Goal: Complete application form

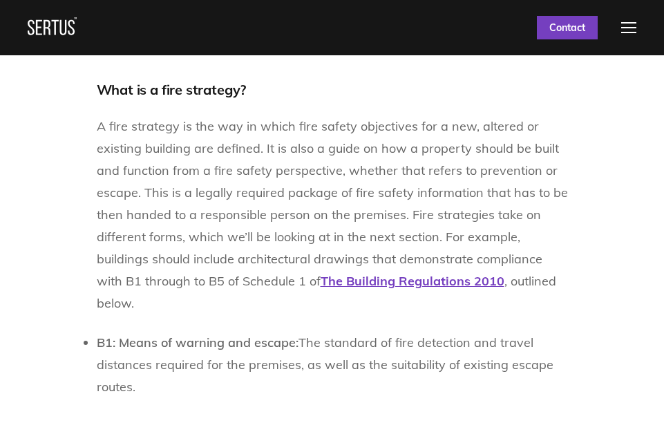
scroll to position [898, 0]
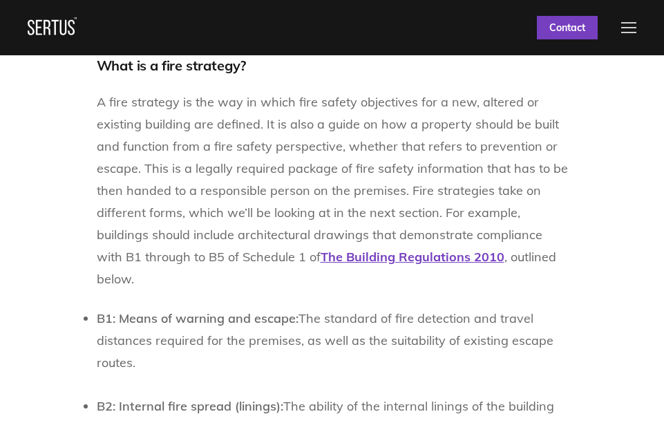
click at [636, 29] on div at bounding box center [628, 27] width 15 height 11
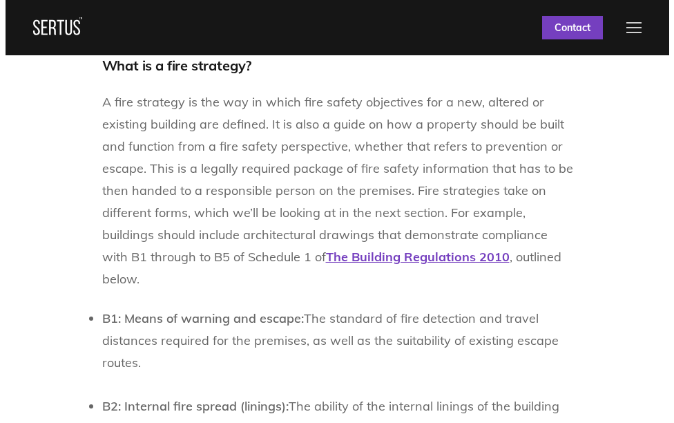
scroll to position [904, 0]
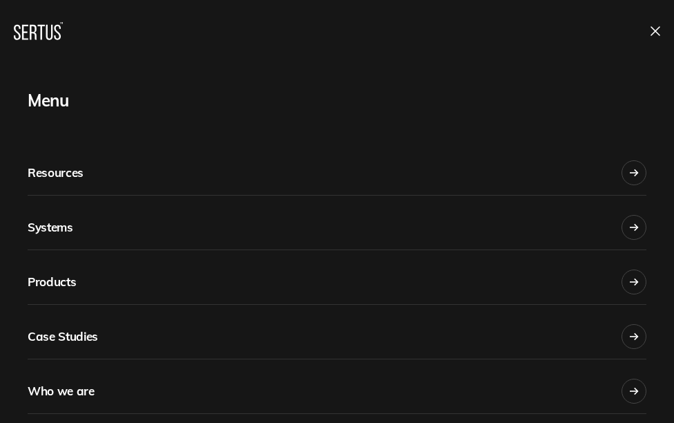
click at [652, 23] on div at bounding box center [498, 31] width 323 height 35
click at [656, 30] on icon at bounding box center [655, 31] width 8 height 8
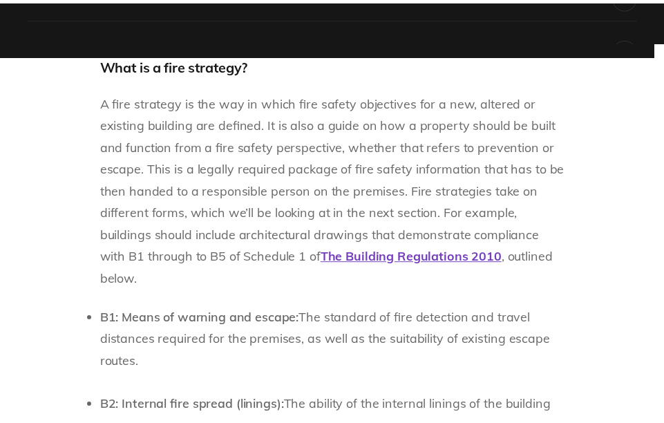
scroll to position [898, 0]
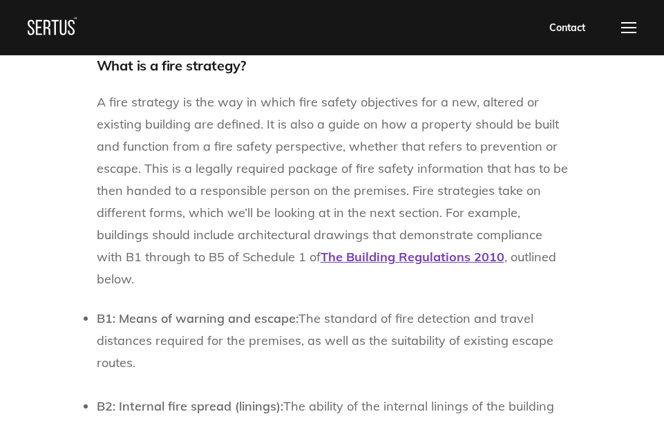
click at [574, 27] on link "Contact" at bounding box center [566, 27] width 61 height 23
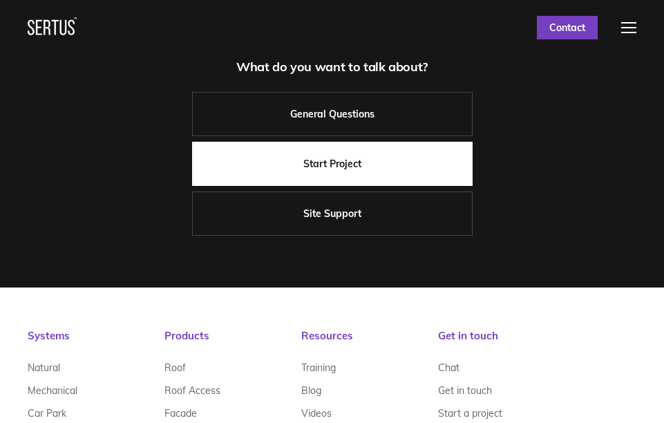
scroll to position [138, 0]
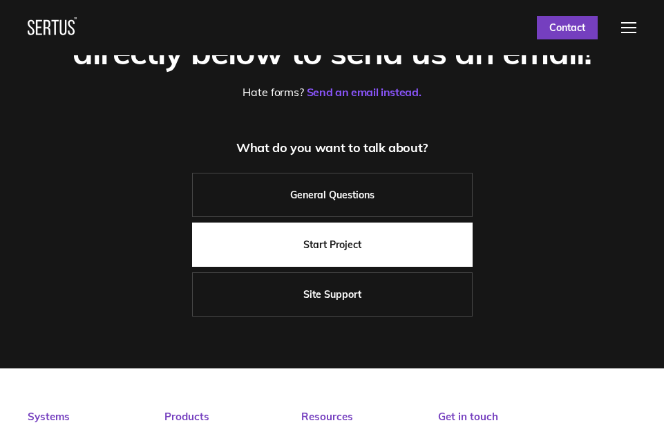
click at [359, 241] on link "Start Project" at bounding box center [332, 244] width 280 height 44
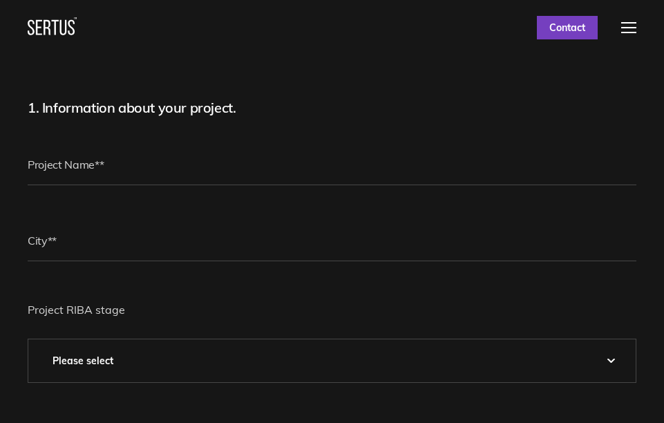
scroll to position [138, 0]
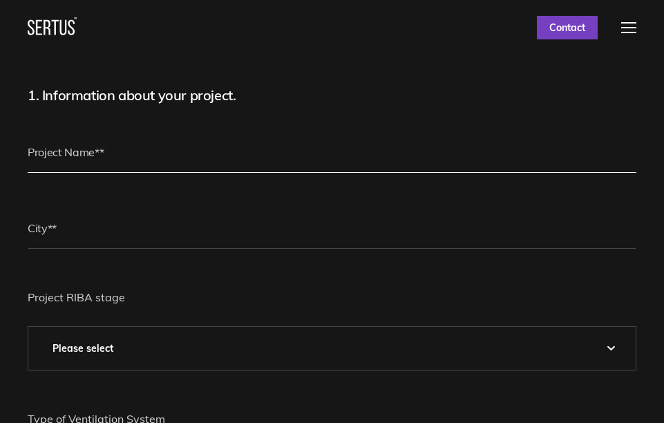
click at [325, 136] on input "text" at bounding box center [332, 151] width 608 height 41
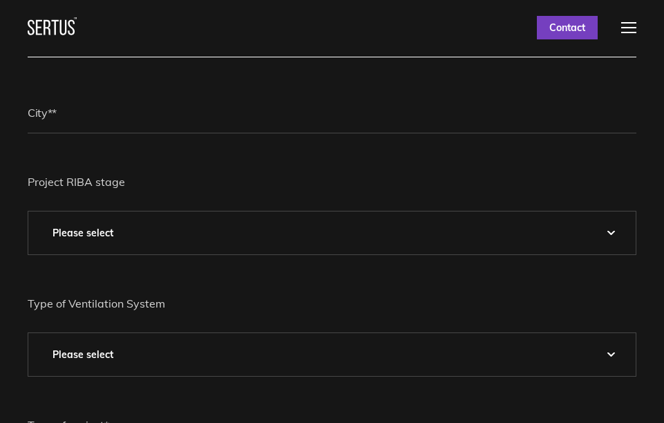
scroll to position [276, 0]
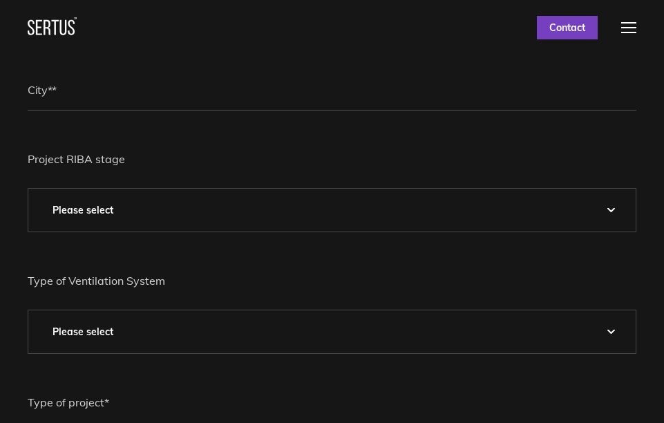
click at [351, 206] on select "Please Select 0 – Strategic Definition 1 - Preparation & Brief 2 - Concept Desi…" at bounding box center [331, 209] width 607 height 43
select select "5 - Construction"
click at [28, 188] on select "Please Select 0 – Strategic Definition 1 - Preparation & Brief 2 - Concept Desi…" at bounding box center [331, 209] width 607 height 43
click at [185, 320] on select "Please Select Natural Mechanical Car Park Pressurisation" at bounding box center [331, 331] width 607 height 43
select select "Natural"
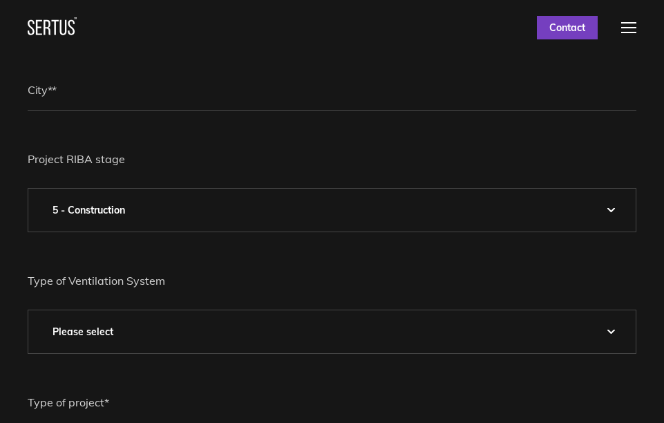
click at [28, 310] on select "Please Select Natural Mechanical Car Park Pressurisation" at bounding box center [331, 331] width 607 height 43
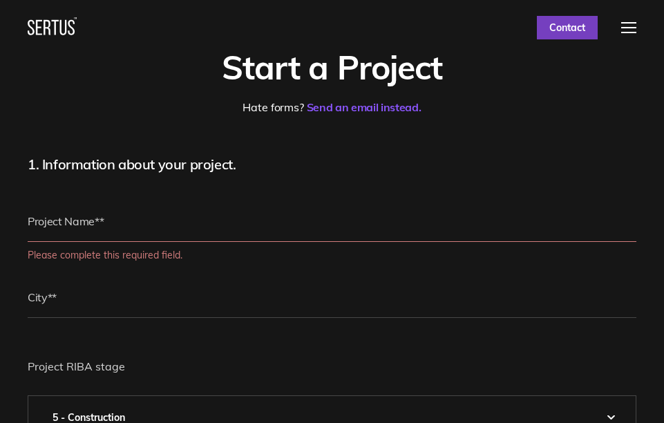
scroll to position [138, 0]
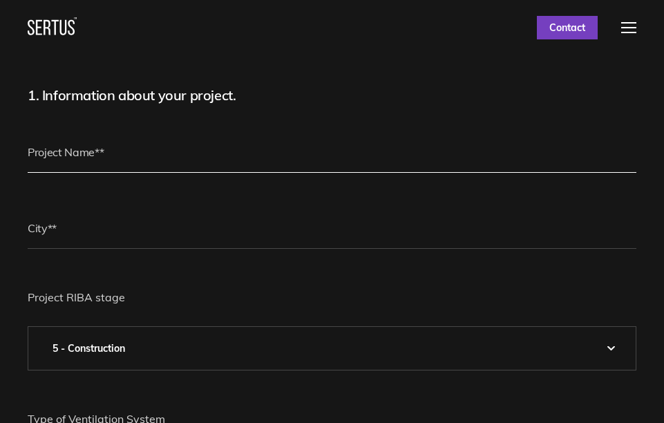
click at [180, 146] on input "text" at bounding box center [332, 151] width 608 height 41
type input "H"
type input "1"
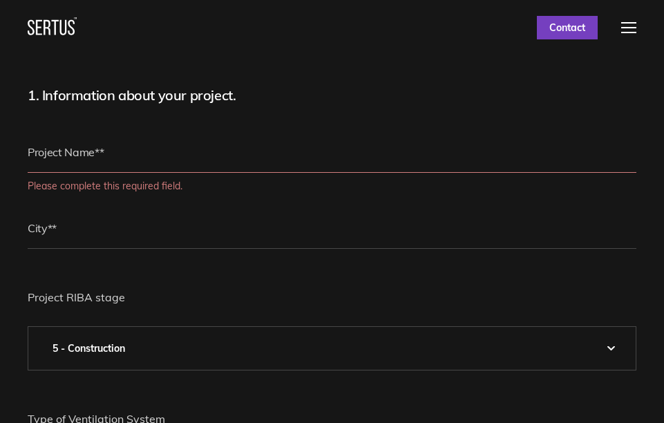
paste input "I am having a renovation of a 764sq feet office to an aesthetics clinic with 3 …"
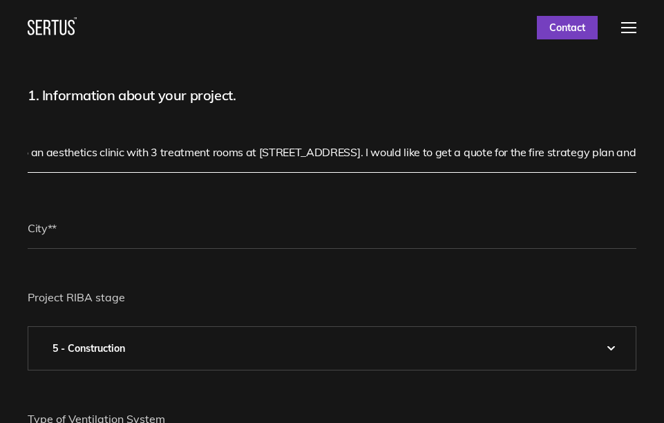
scroll to position [0, 0]
drag, startPoint x: 489, startPoint y: 154, endPoint x: -3, endPoint y: 144, distance: 491.7
type input "I am having a renovation of a 764sq feet office to an aesthetics clinic with 3 …"
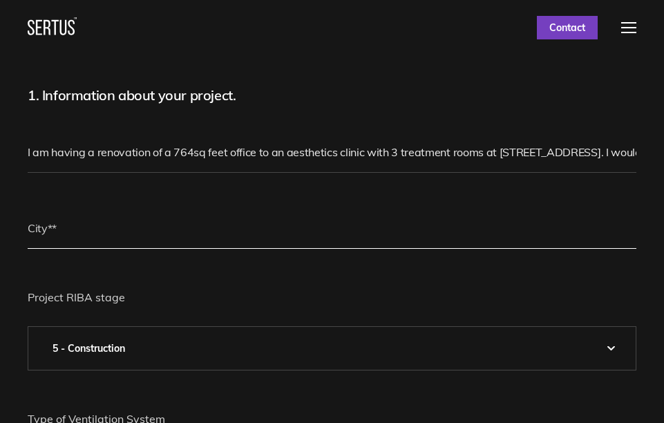
click at [58, 211] on input "text" at bounding box center [332, 227] width 608 height 41
click at [32, 229] on input "lONDON" at bounding box center [332, 227] width 608 height 41
drag, startPoint x: 80, startPoint y: 231, endPoint x: -3, endPoint y: 226, distance: 83.0
type input "l"
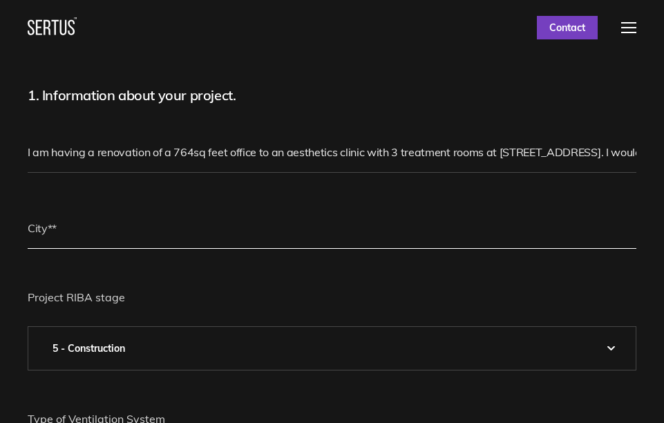
type input ";"
type input "[GEOGRAPHIC_DATA]"
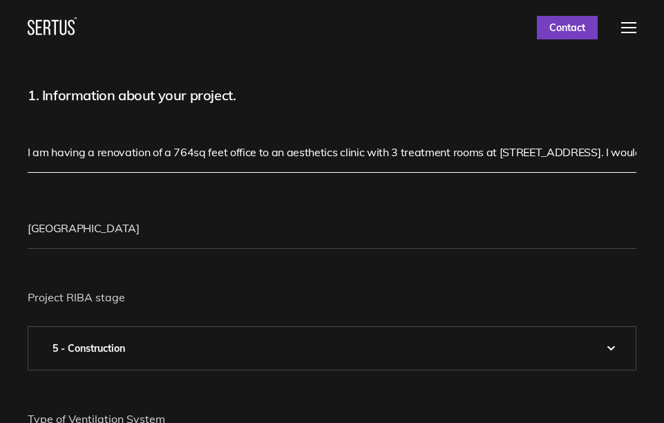
click at [172, 153] on input "I am having a renovation of a 764sq feet office to an aesthetics clinic with 3 …" at bounding box center [332, 151] width 608 height 41
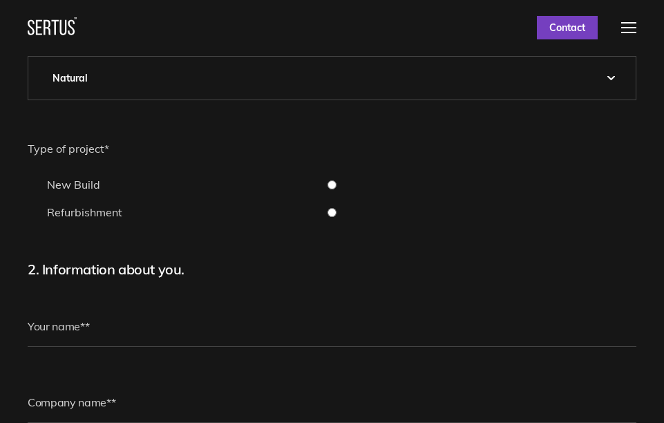
scroll to position [552, 0]
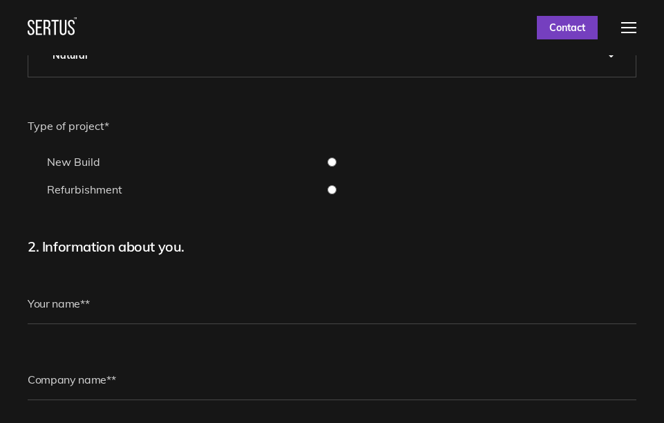
type input "I am having a renovation of a 1st floor 764sq feet office to an aesthetics clin…"
click at [330, 187] on input "Refurbishment" at bounding box center [332, 189] width 608 height 9
radio input "true"
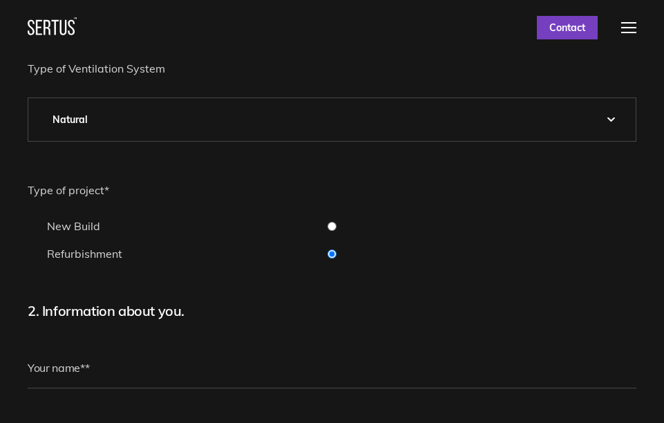
scroll to position [483, 0]
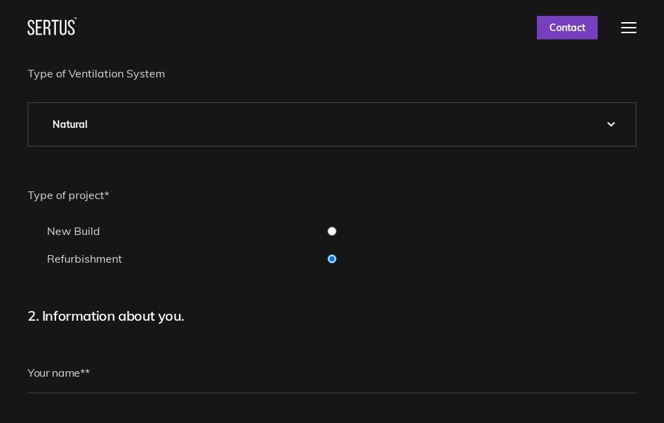
click at [200, 130] on select "Please Select Natural Mechanical Car Park Pressurisation" at bounding box center [331, 124] width 607 height 43
click at [28, 103] on select "Please Select Natural Mechanical Car Park Pressurisation" at bounding box center [331, 124] width 607 height 43
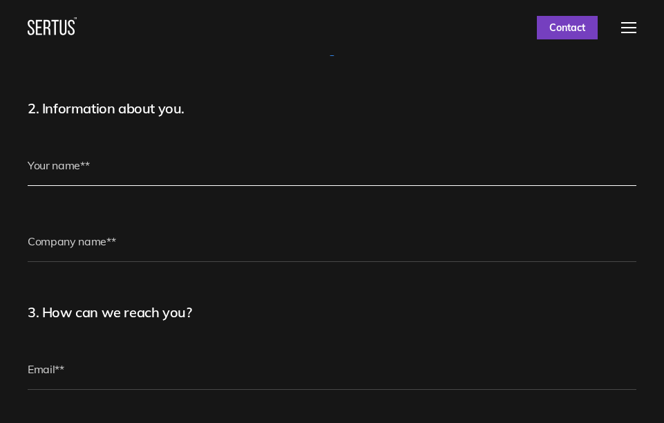
click at [191, 162] on input "text" at bounding box center [332, 164] width 608 height 41
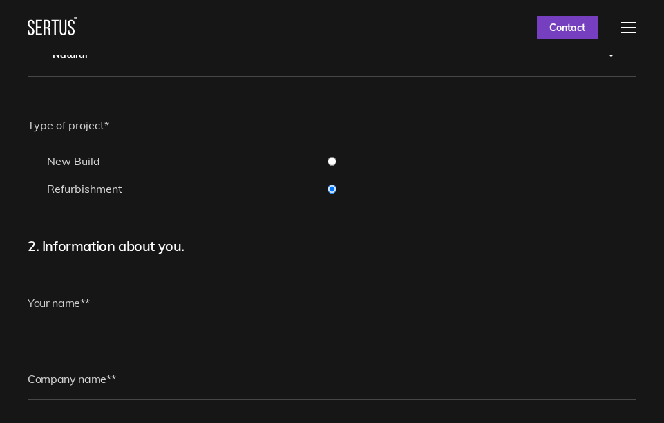
scroll to position [552, 0]
type input "[PERSON_NAME]"
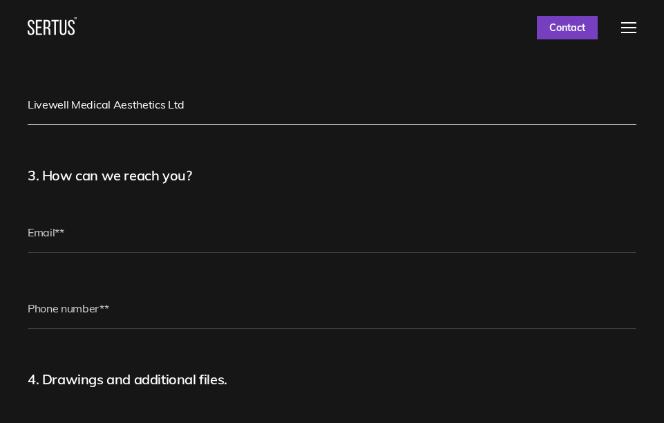
scroll to position [829, 0]
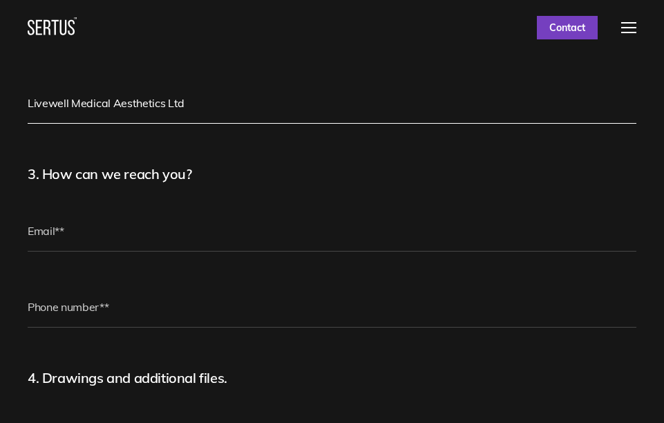
type input "Livewell Medical Aesthetics Ltd"
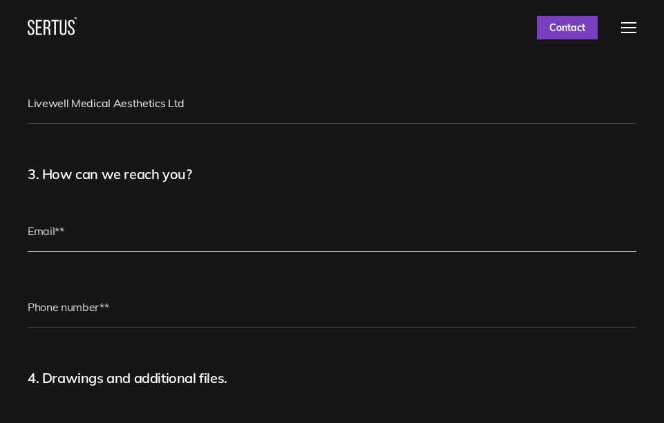
click at [144, 235] on input "email" at bounding box center [332, 230] width 608 height 41
type input "[EMAIL_ADDRESS][DOMAIN_NAME]"
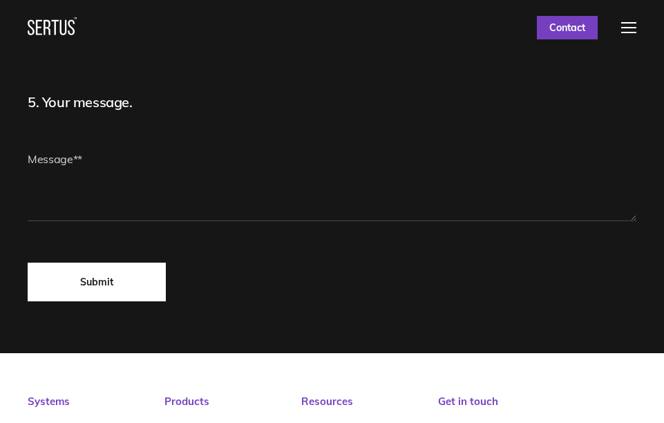
scroll to position [1243, 0]
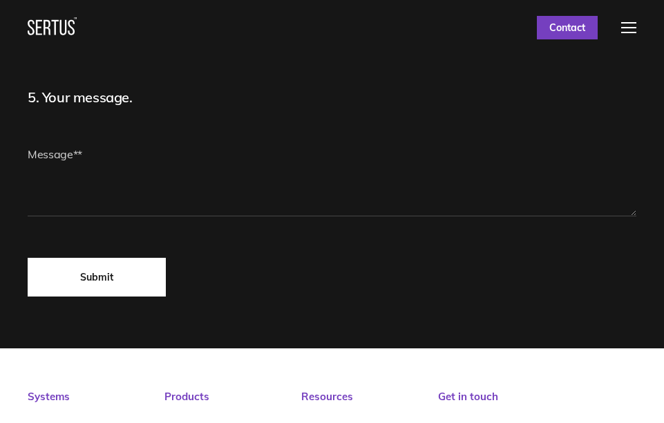
type input "07784693865"
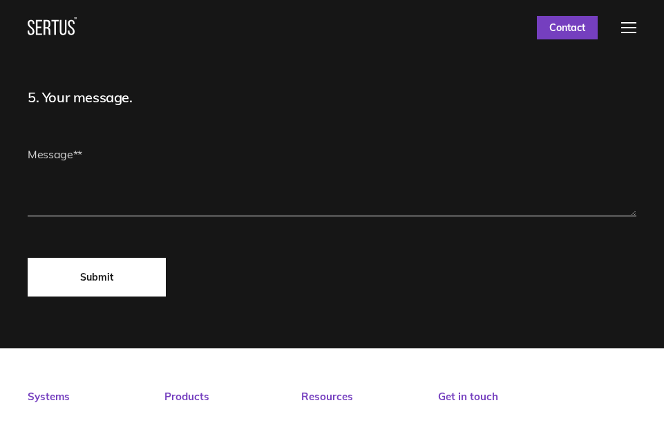
click at [116, 167] on textarea at bounding box center [332, 174] width 608 height 83
paste textarea "I am having a renovation of a 764sq feet office to an aesthetics clinic with 3 …"
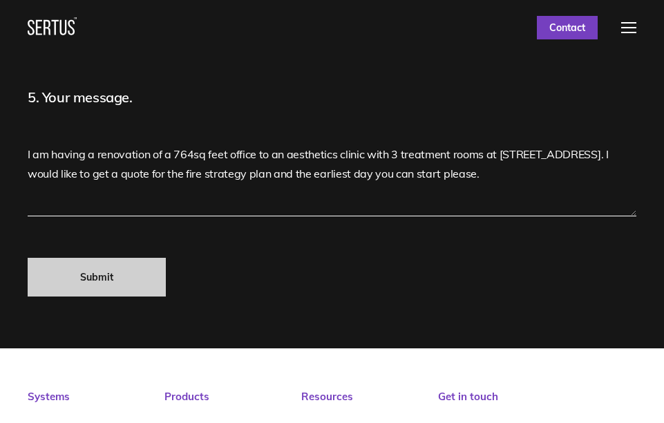
type textarea "I am having a renovation of a 764sq feet office to an aesthetics clinic with 3 …"
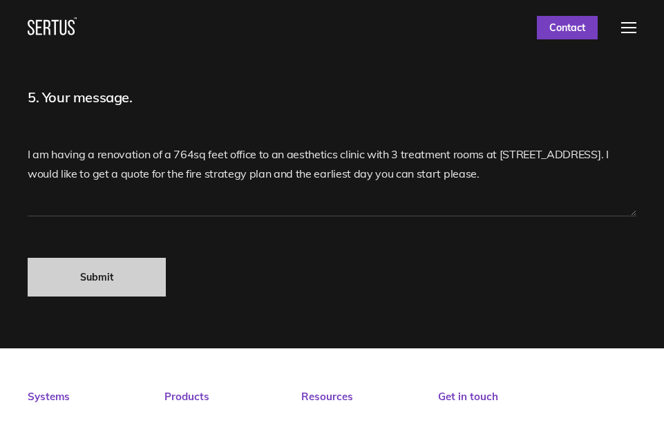
click at [106, 280] on input "Submit" at bounding box center [97, 277] width 138 height 39
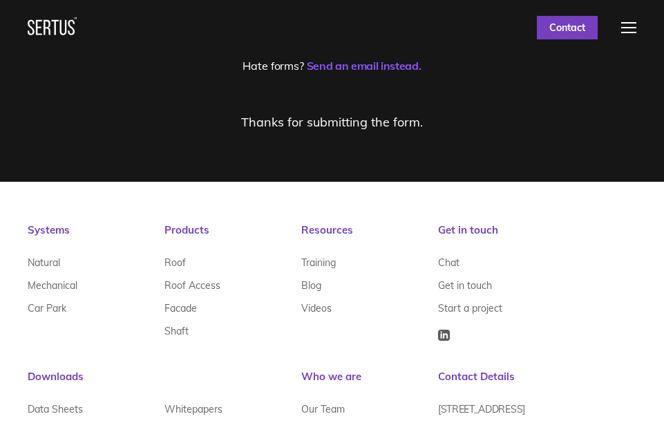
scroll to position [0, 0]
